Goal: Book appointment/travel/reservation

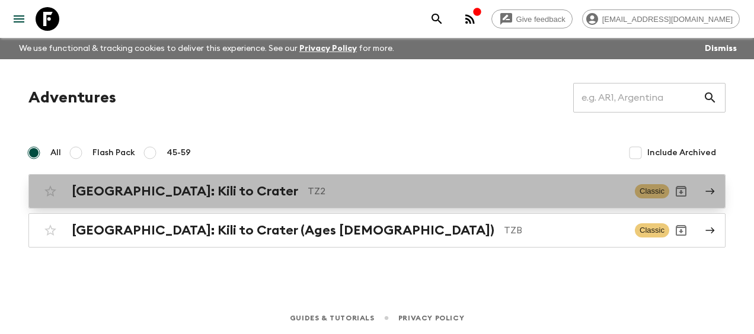
click at [101, 183] on div "[GEOGRAPHIC_DATA]: Kili to Crater TZ2 Classic" at bounding box center [354, 192] width 631 height 24
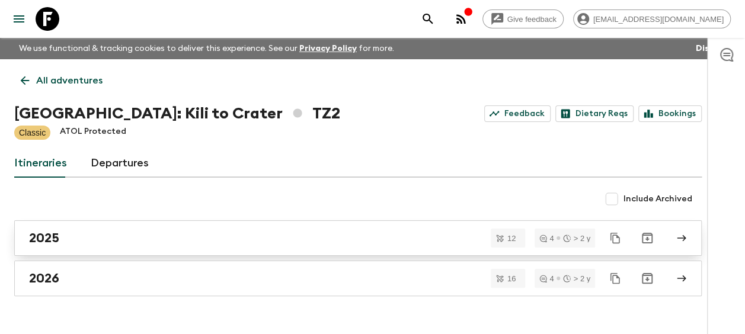
click at [54, 231] on h2 "2025" at bounding box center [44, 238] width 30 height 15
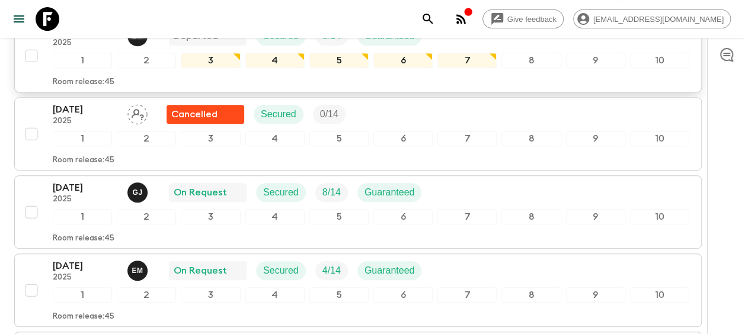
scroll to position [237, 0]
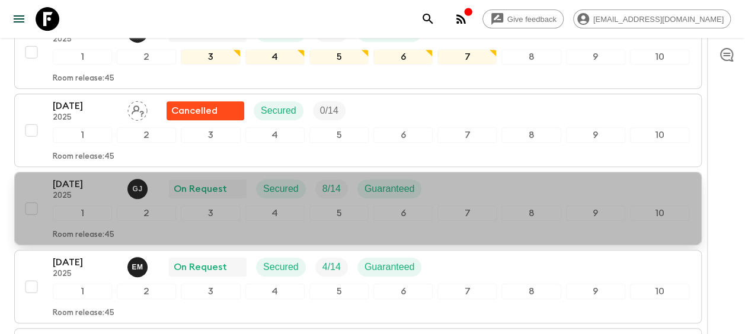
click at [69, 184] on p "[DATE]" at bounding box center [85, 184] width 65 height 14
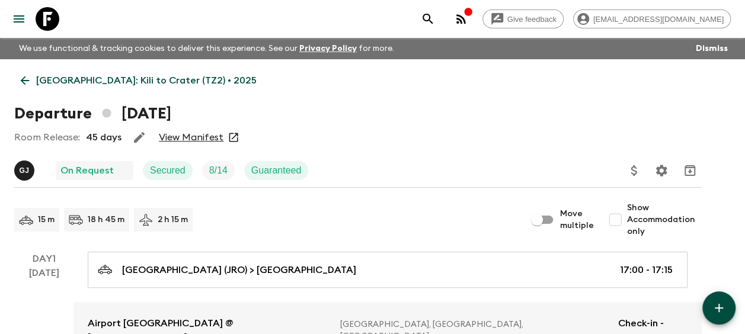
click at [191, 136] on link "View Manifest" at bounding box center [191, 138] width 65 height 12
